Goal: Find specific page/section: Find specific page/section

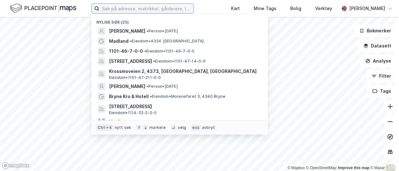
click at [109, 7] on input at bounding box center [146, 8] width 94 height 9
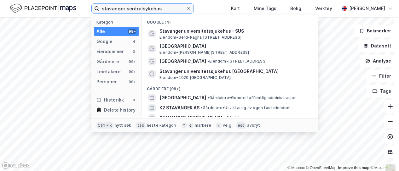
type input "stavanger sentralsykehus"
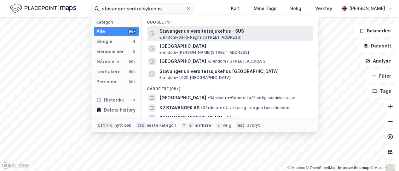
click at [159, 30] on span "Stavanger universitetssjukehus - SUS" at bounding box center [234, 31] width 151 height 8
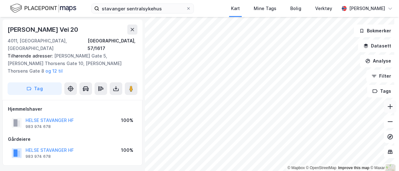
click at [387, 109] on icon at bounding box center [390, 107] width 6 height 6
